Goal: Task Accomplishment & Management: Use online tool/utility

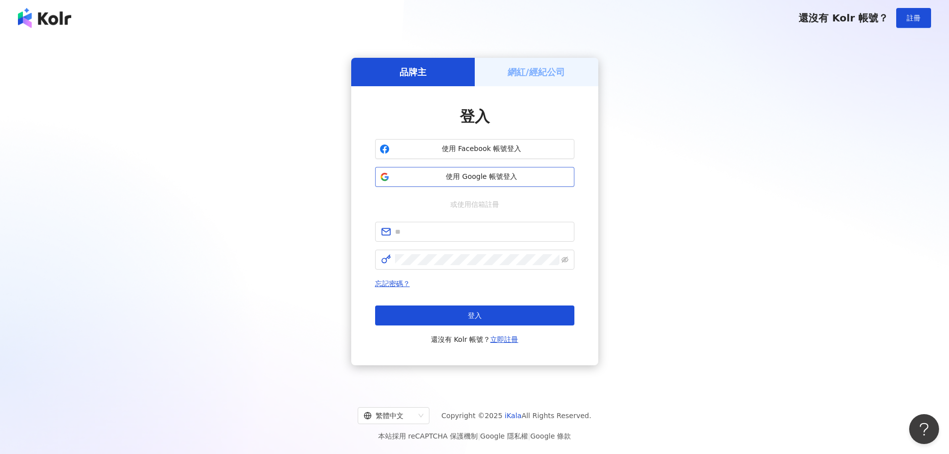
click at [460, 177] on span "使用 Google 帳號登入" at bounding box center [482, 177] width 176 height 10
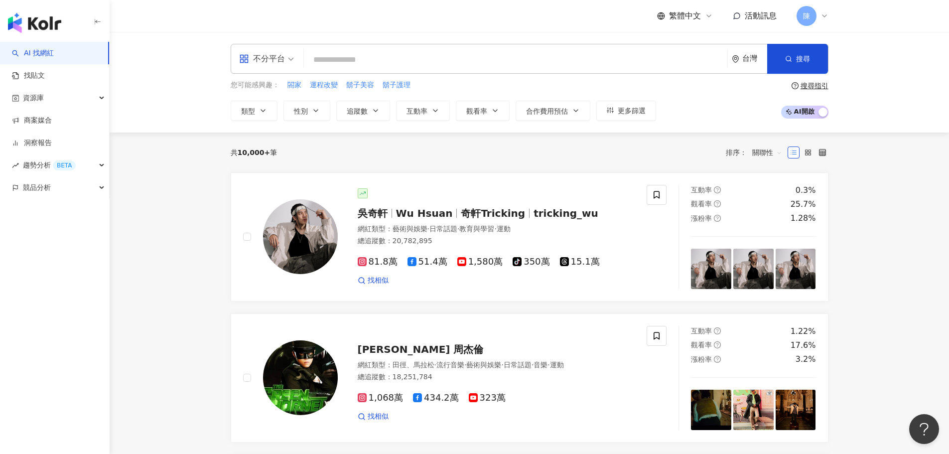
click at [762, 11] on span "活動訊息" at bounding box center [761, 15] width 32 height 9
click at [751, 68] on div "無新訊息" at bounding box center [755, 67] width 32 height 11
click at [47, 124] on link "商案媒合" at bounding box center [32, 121] width 40 height 10
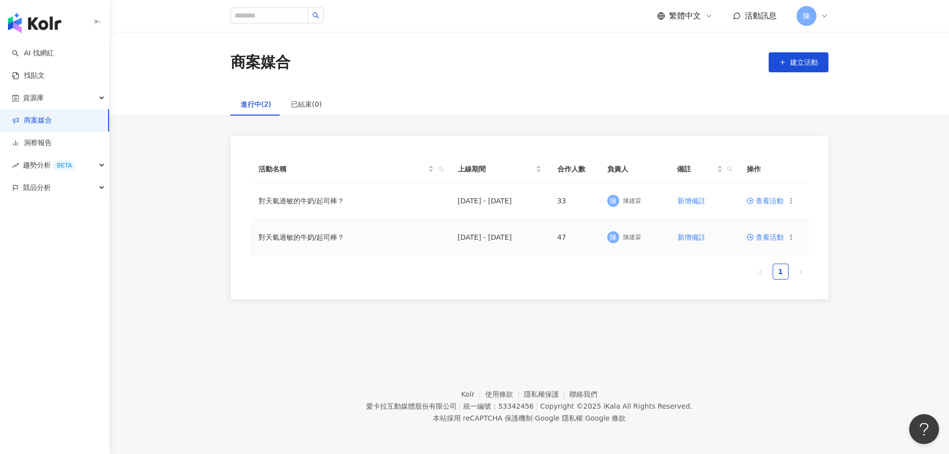
click at [766, 236] on span "查看活動" at bounding box center [765, 237] width 37 height 7
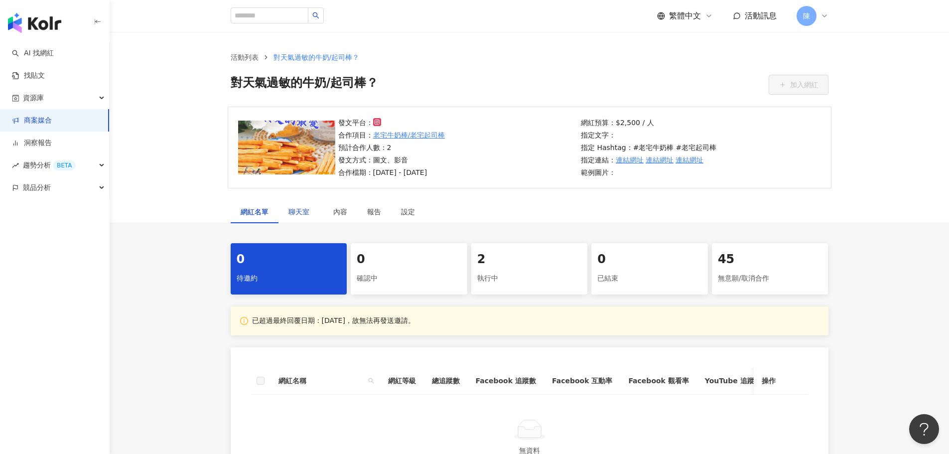
click at [297, 213] on span "聊天室" at bounding box center [300, 211] width 25 height 7
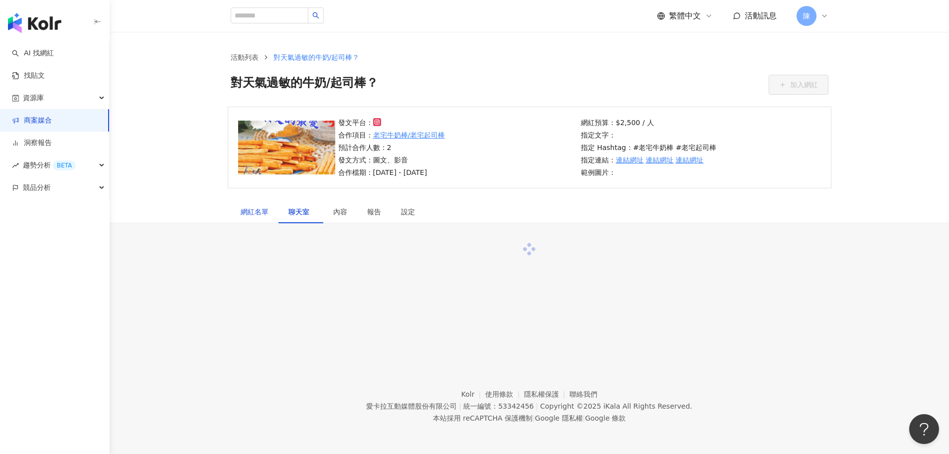
click at [262, 213] on div "網紅名單" at bounding box center [255, 211] width 28 height 11
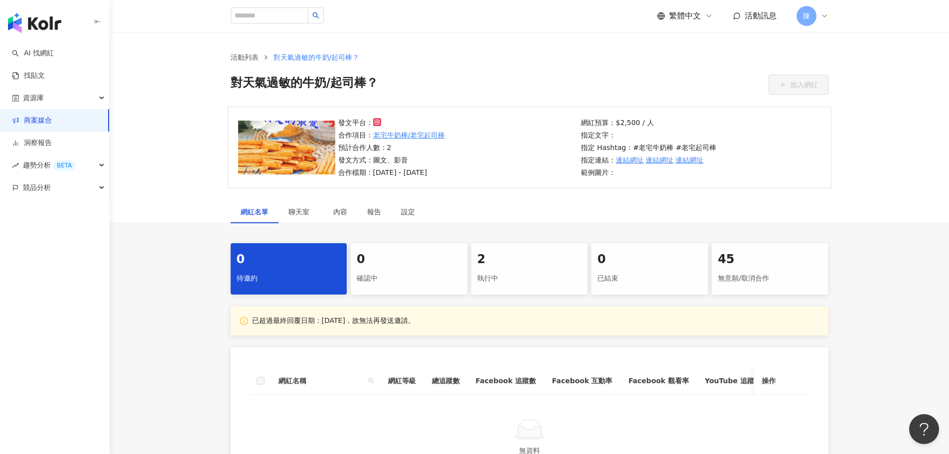
click at [529, 284] on div "執行中" at bounding box center [529, 278] width 105 height 17
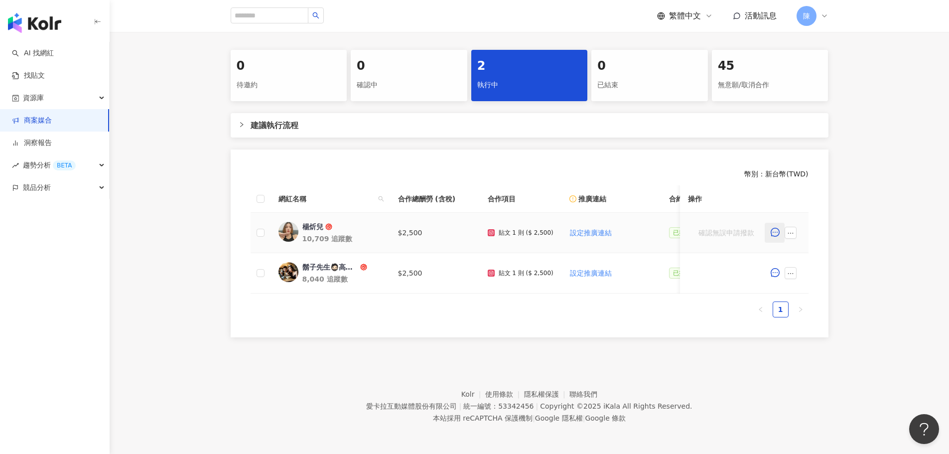
click at [773, 232] on button "button" at bounding box center [775, 233] width 20 height 20
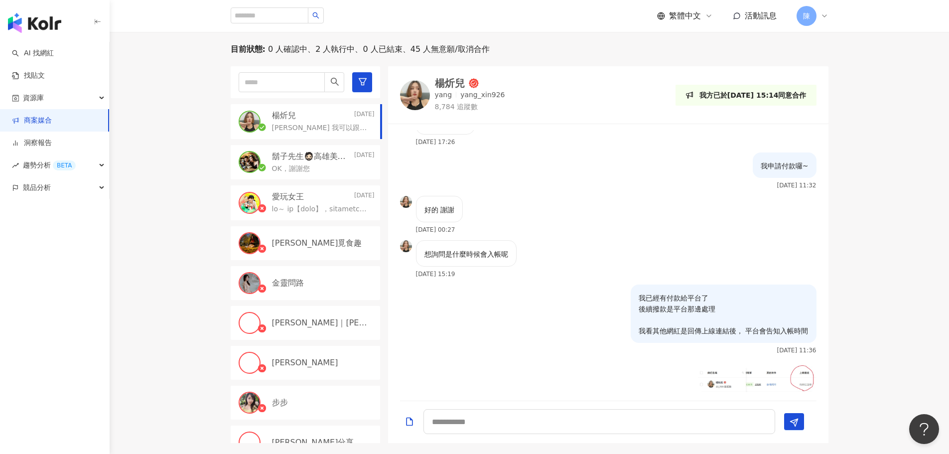
scroll to position [4005, 0]
click at [312, 169] on div "OK，謝謝您" at bounding box center [323, 168] width 103 height 12
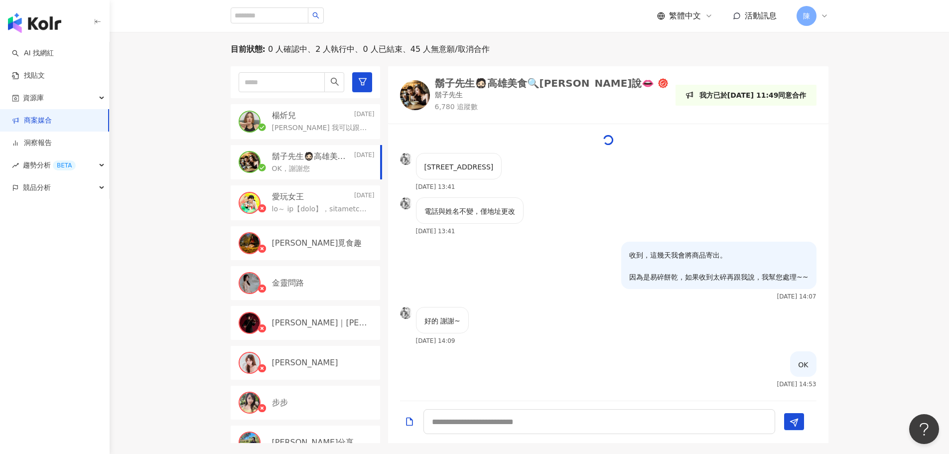
scroll to position [890, 0]
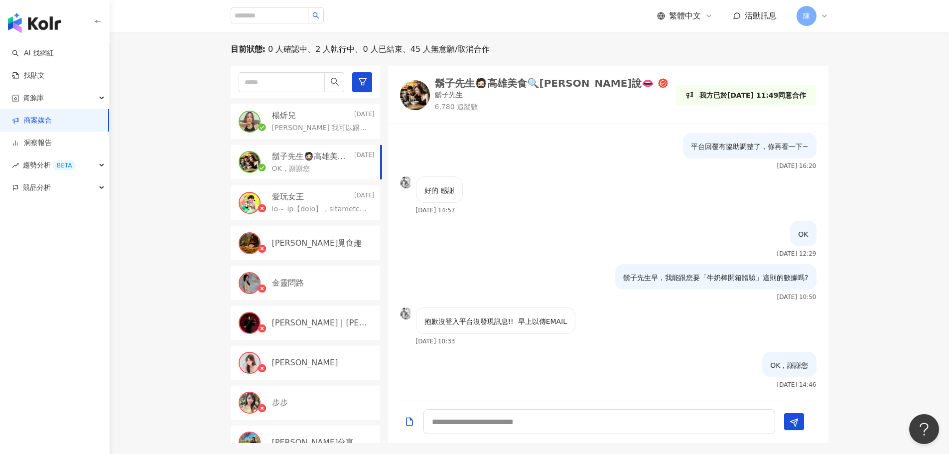
click at [314, 118] on div "楊炘兒 2025/9/2" at bounding box center [323, 115] width 103 height 11
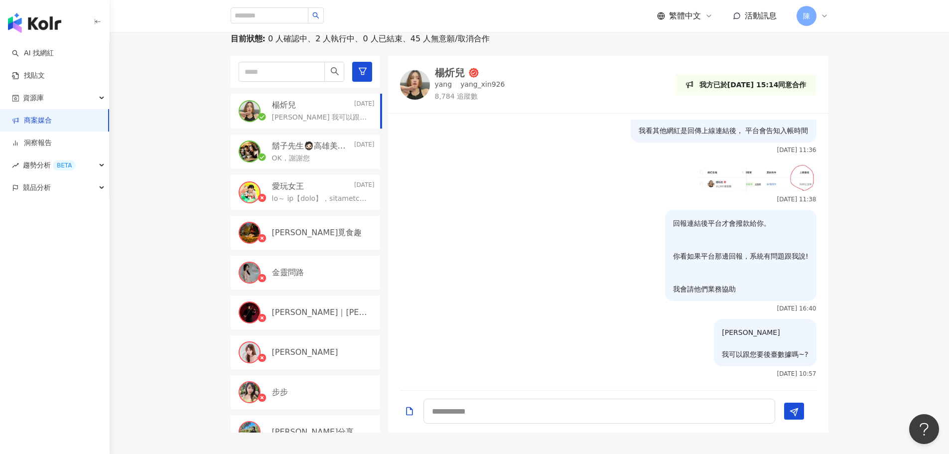
scroll to position [199, 0]
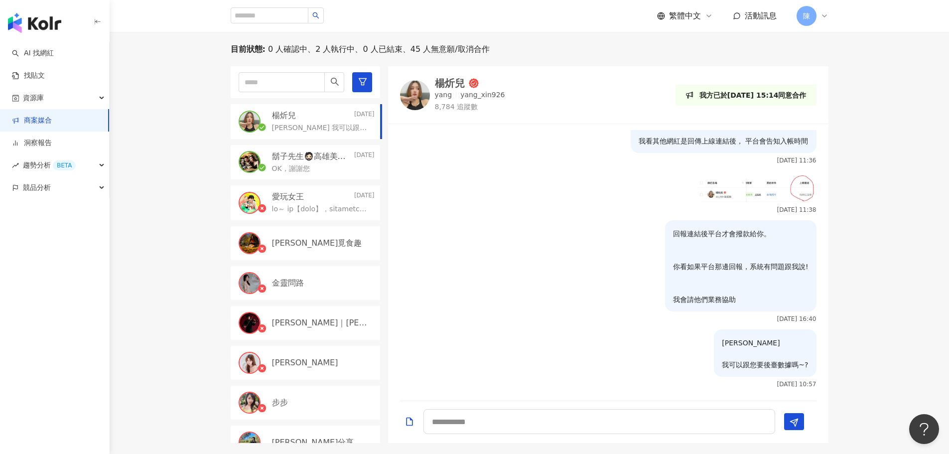
click at [453, 82] on div "[PERSON_NAME]" at bounding box center [450, 83] width 30 height 10
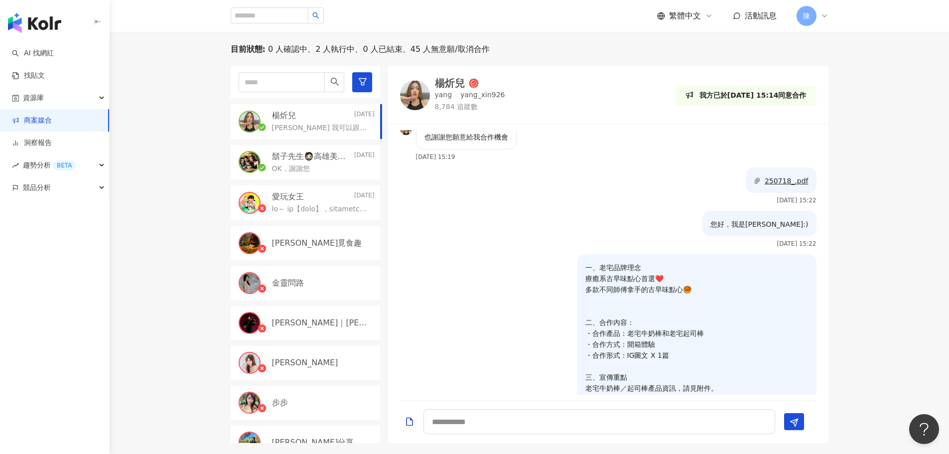
scroll to position [0, 0]
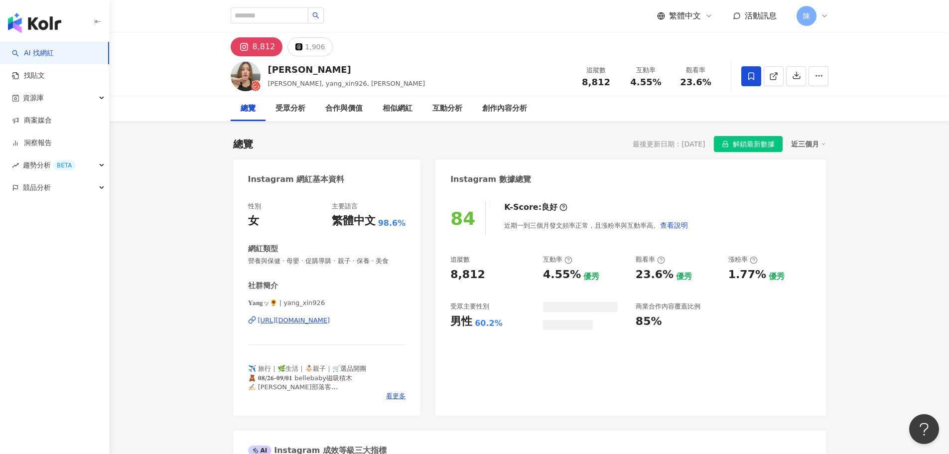
click at [330, 322] on div "[URL][DOMAIN_NAME]" at bounding box center [294, 320] width 72 height 9
